Goal: Task Accomplishment & Management: Use online tool/utility

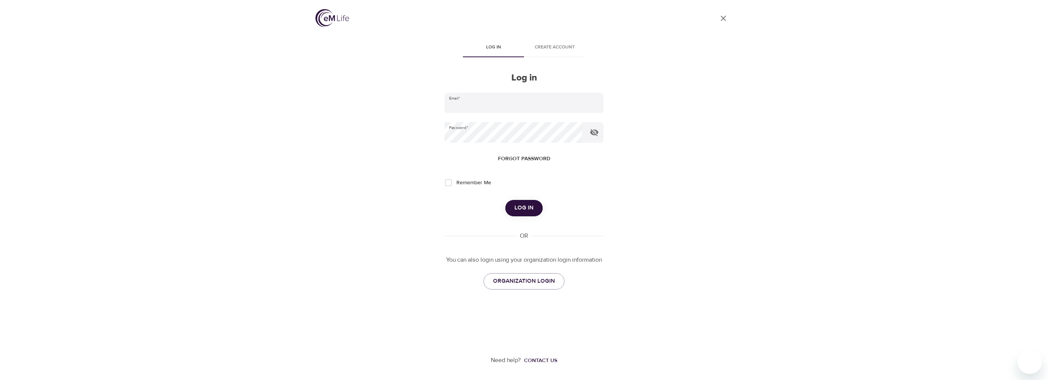
type input "[PERSON_NAME][EMAIL_ADDRESS][DOMAIN_NAME]"
click at [523, 209] on span "Log in" at bounding box center [523, 208] width 19 height 10
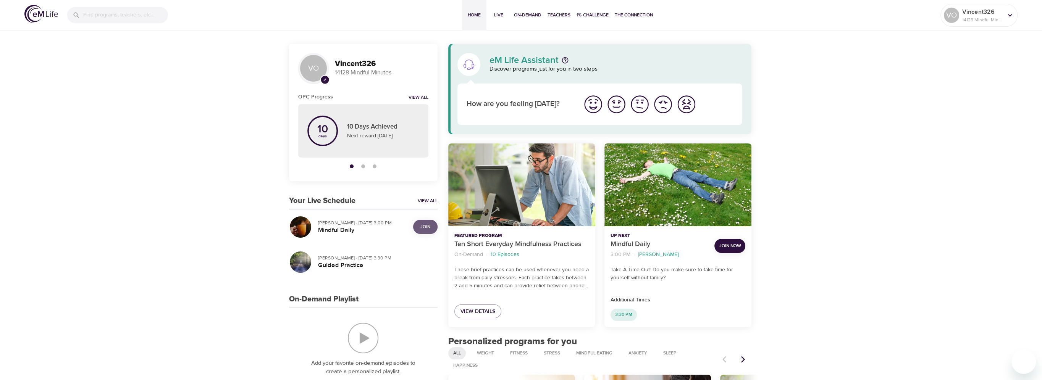
click at [419, 226] on span "Join" at bounding box center [425, 227] width 15 height 8
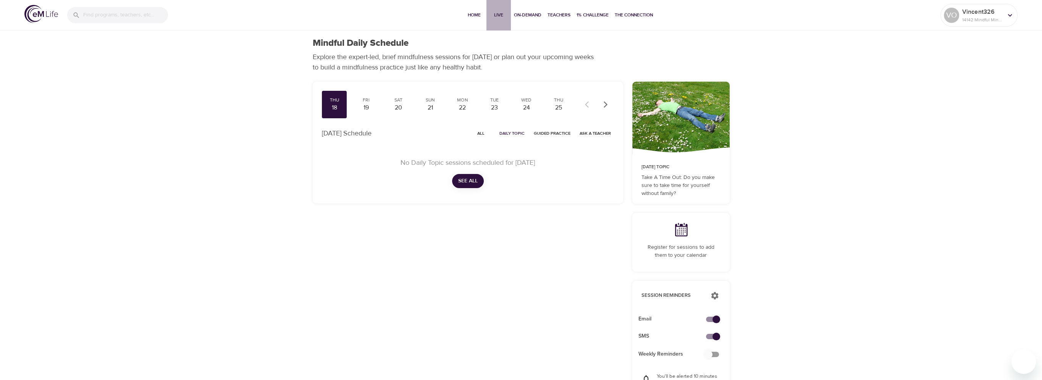
click at [499, 13] on span "Live" at bounding box center [498, 15] width 18 height 8
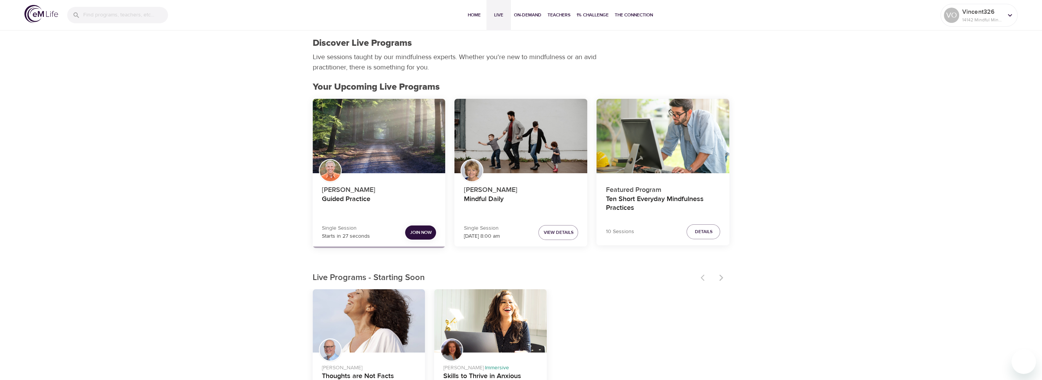
click at [416, 234] on span "Join Now" at bounding box center [421, 233] width 22 height 8
